Goal: Transaction & Acquisition: Purchase product/service

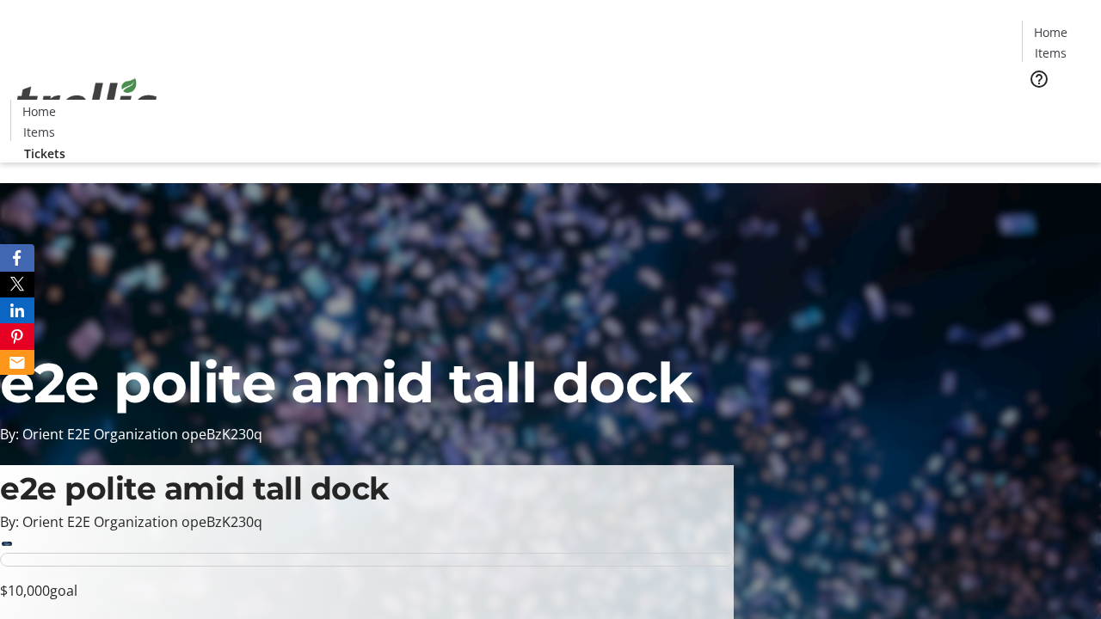
click at [1036, 100] on span "Tickets" at bounding box center [1056, 109] width 41 height 18
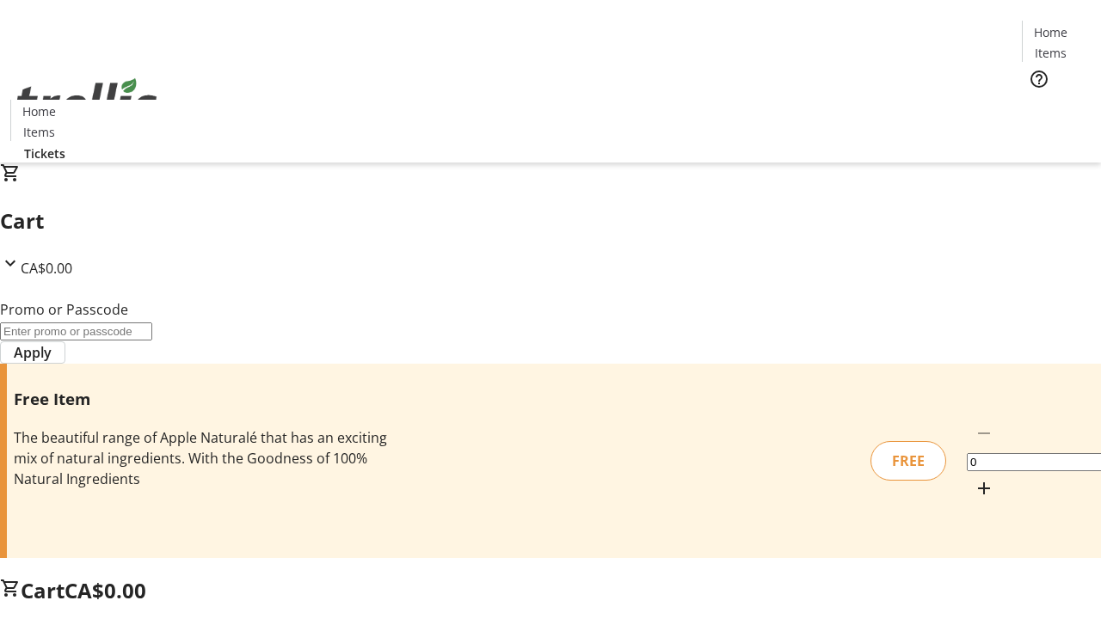
click at [974, 478] on mat-icon "Increment by one" at bounding box center [984, 488] width 21 height 21
type input "1"
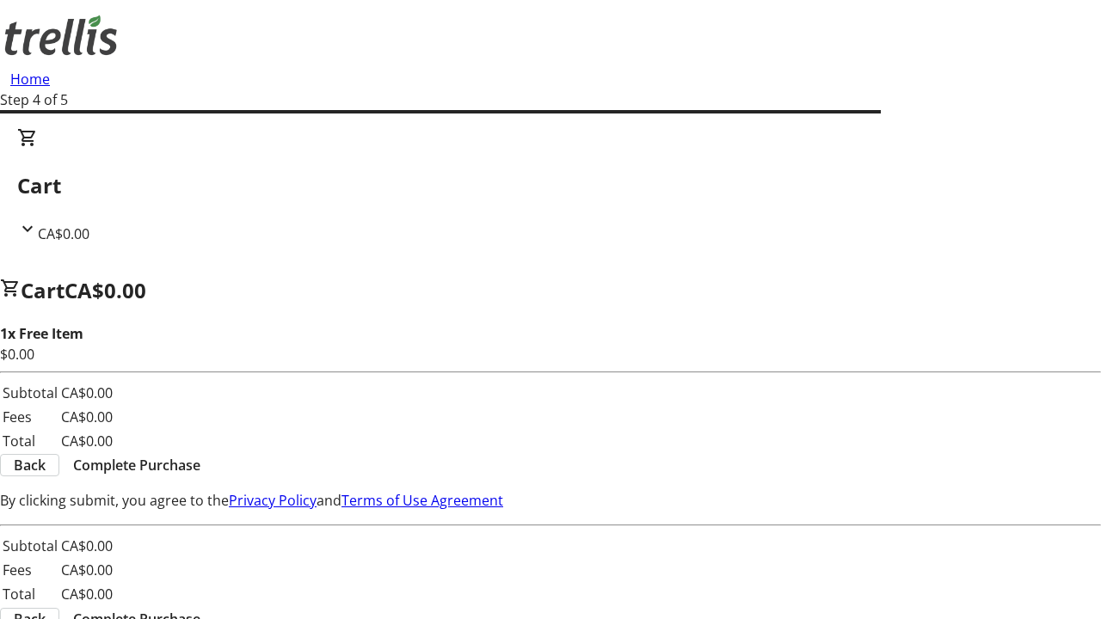
click at [200, 455] on span "Complete Purchase" at bounding box center [136, 465] width 127 height 21
